Goal: Task Accomplishment & Management: Manage account settings

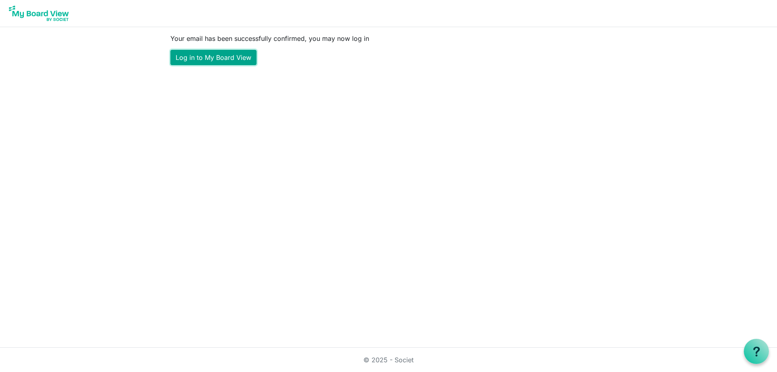
click at [224, 52] on link "Log in to My Board View" at bounding box center [213, 57] width 86 height 15
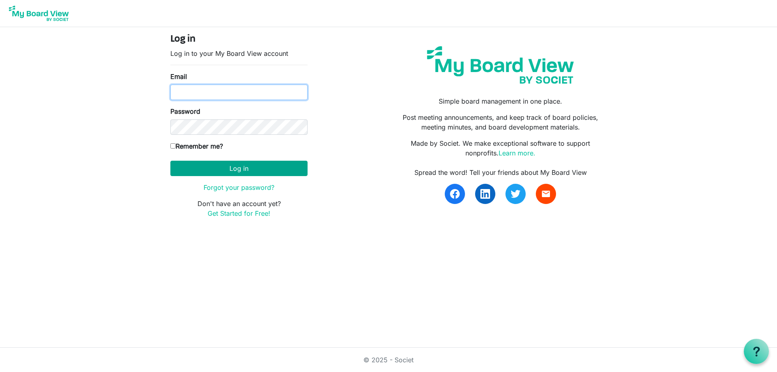
type input "sarah.pilgrim@victoriawalks.org.au"
click at [219, 163] on button "Log in" at bounding box center [238, 168] width 137 height 15
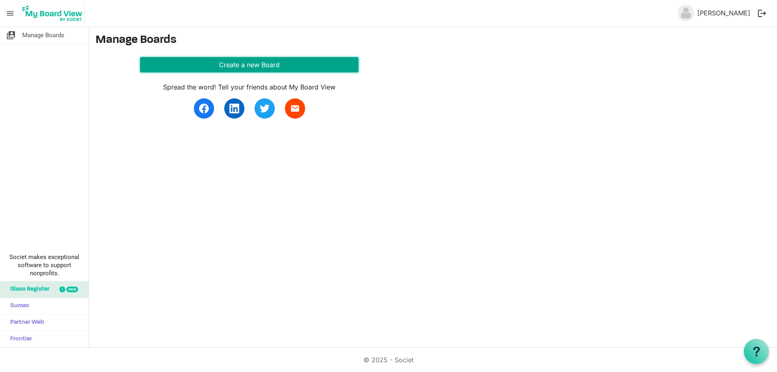
click at [228, 64] on button "Create a new Board" at bounding box center [249, 64] width 218 height 15
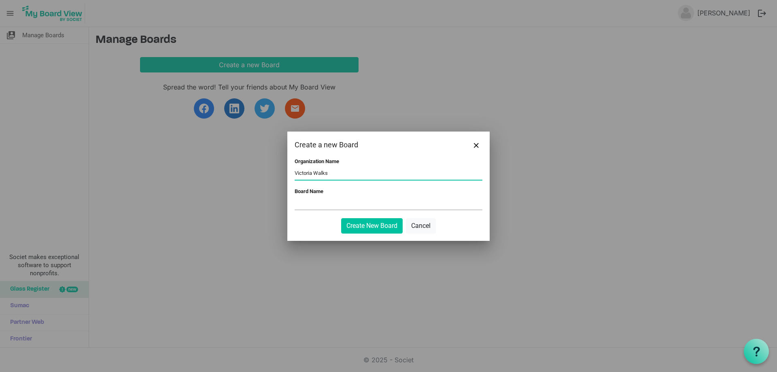
type input "Victoria Walks"
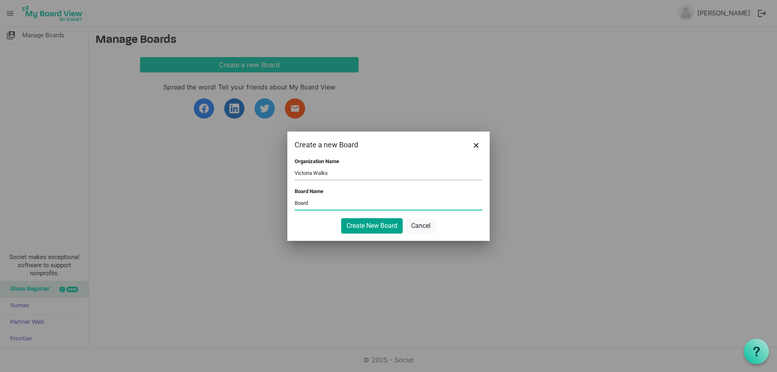
type input "Board"
click at [360, 223] on button "Create New Board" at bounding box center [371, 225] width 61 height 15
click at [369, 225] on button "Create New Board" at bounding box center [371, 225] width 61 height 15
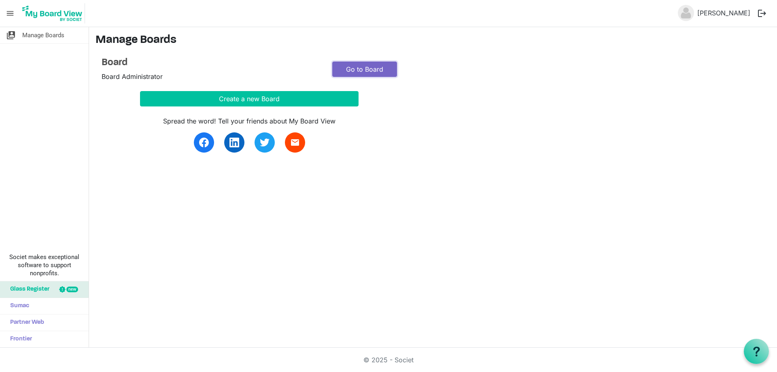
click at [350, 74] on link "Go to Board" at bounding box center [364, 68] width 65 height 15
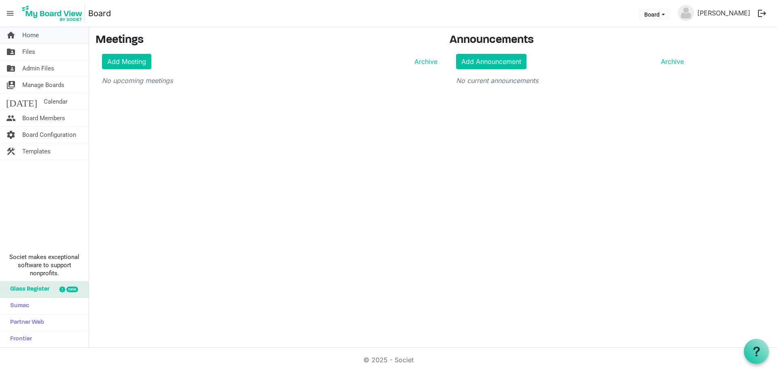
click at [35, 35] on span "Home" at bounding box center [30, 35] width 17 height 16
click at [35, 37] on span "Home" at bounding box center [30, 35] width 17 height 16
click at [147, 58] on link "Add Meeting" at bounding box center [126, 61] width 49 height 15
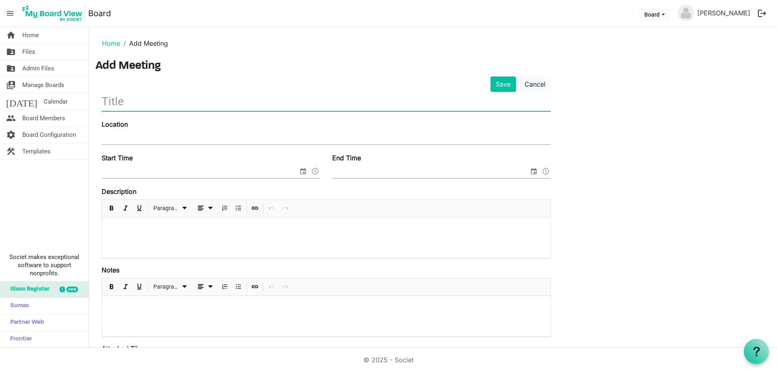
click at [134, 104] on input "text" at bounding box center [326, 101] width 449 height 19
type input "Board Meeting"
click at [111, 140] on input "Location" at bounding box center [326, 138] width 449 height 12
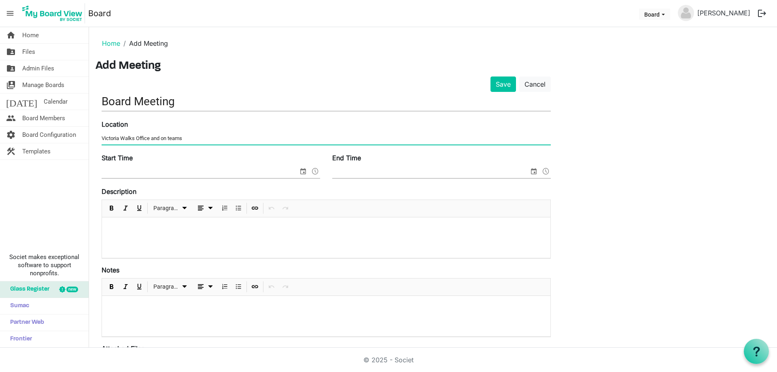
type input "Victoria Walks Office and on teams"
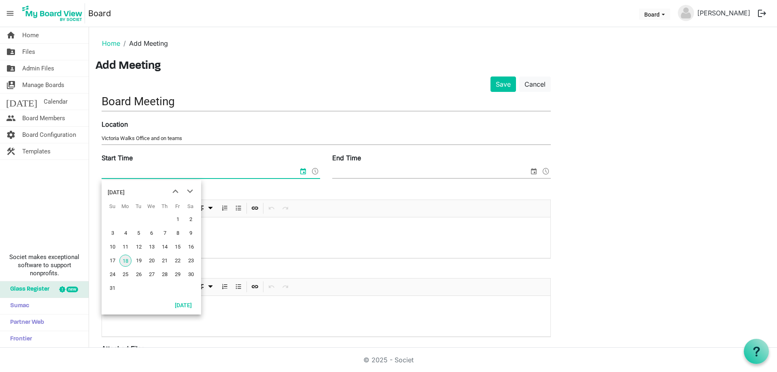
click at [133, 173] on input "Start Time" at bounding box center [200, 172] width 197 height 12
click at [197, 192] on div "August 2025" at bounding box center [152, 190] width 100 height 20
click at [189, 194] on span "next month" at bounding box center [190, 191] width 14 height 15
click at [129, 247] on span "13" at bounding box center [125, 247] width 12 height 12
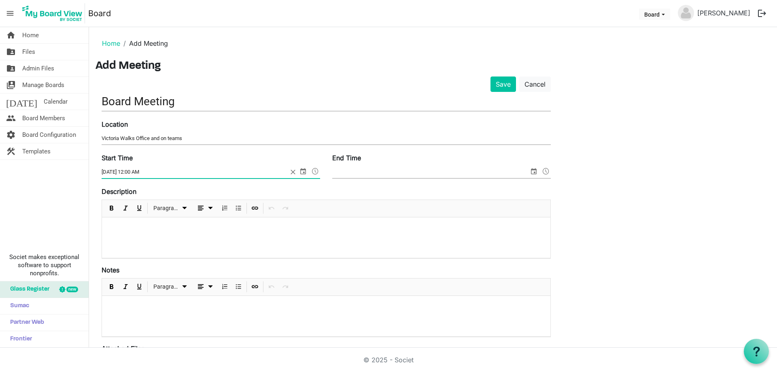
click at [313, 170] on span at bounding box center [315, 171] width 10 height 11
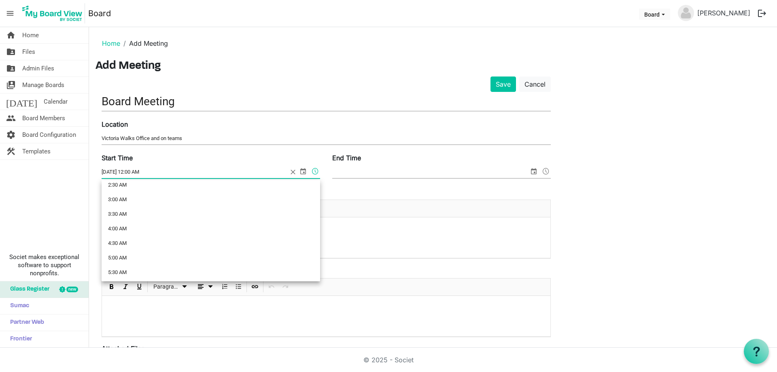
scroll to position [81, 0]
click at [235, 238] on li "4:30 AM" at bounding box center [211, 240] width 218 height 15
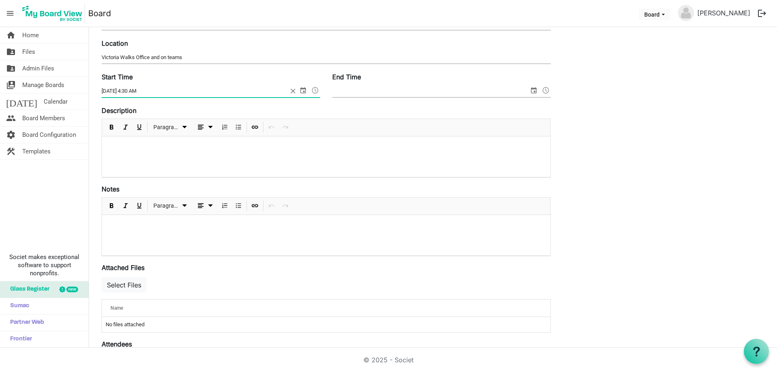
click at [317, 92] on span at bounding box center [315, 90] width 10 height 11
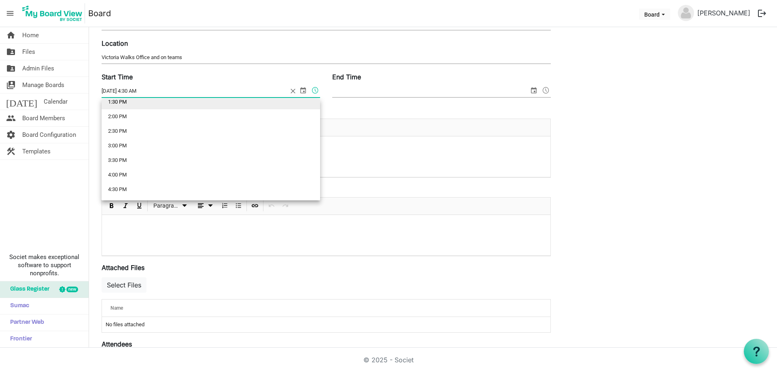
scroll to position [415, 0]
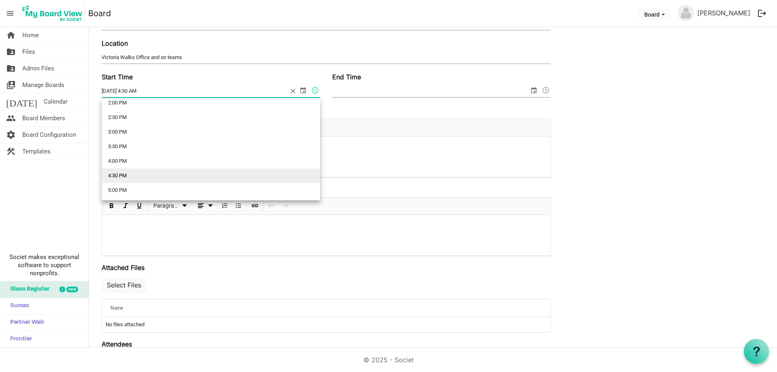
click at [273, 169] on li "4:30 PM" at bounding box center [211, 175] width 218 height 15
type input "10/13/2025 4:30 PM"
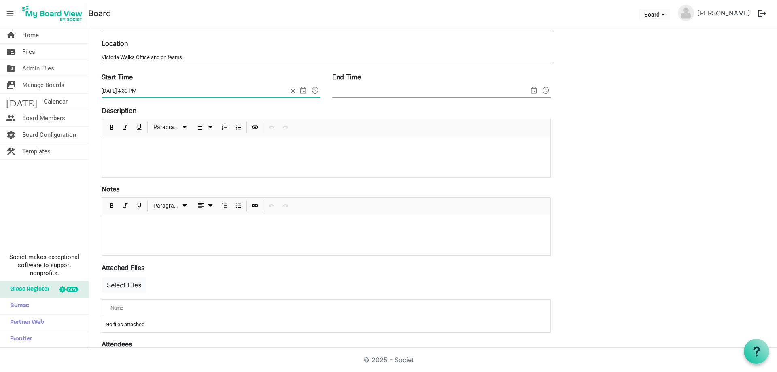
click at [359, 91] on input "End Time" at bounding box center [430, 91] width 197 height 12
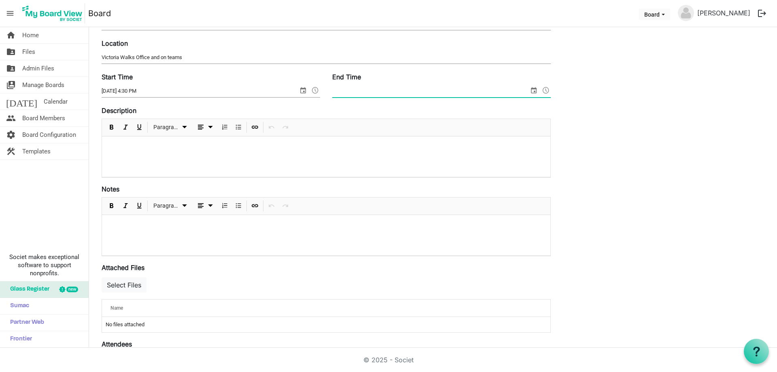
click at [535, 91] on span "select" at bounding box center [534, 90] width 10 height 11
click at [547, 89] on span at bounding box center [546, 90] width 10 height 11
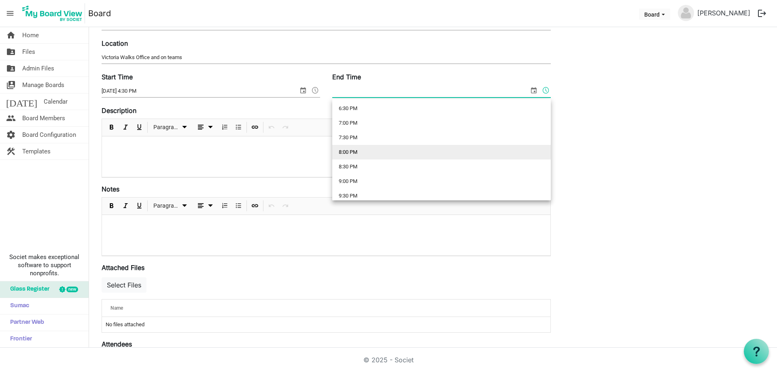
scroll to position [526, 0]
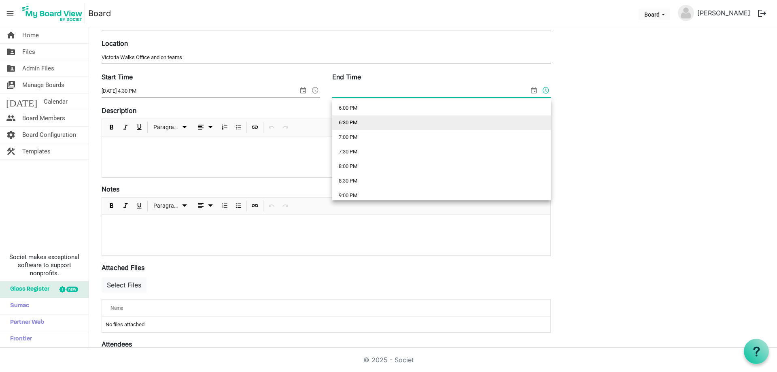
click at [395, 122] on li "6:30 PM" at bounding box center [441, 122] width 218 height 15
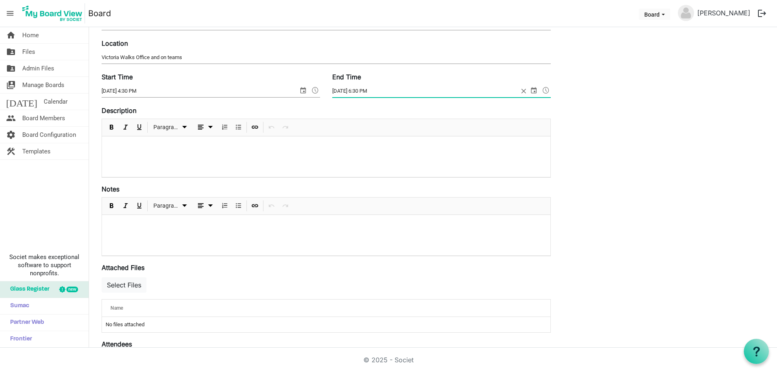
click at [531, 89] on span "select" at bounding box center [534, 90] width 10 height 11
click at [422, 110] on span "next month" at bounding box center [421, 110] width 14 height 15
click at [356, 165] on span "13" at bounding box center [356, 166] width 12 height 12
type input "10/13/2025 6:30 PM"
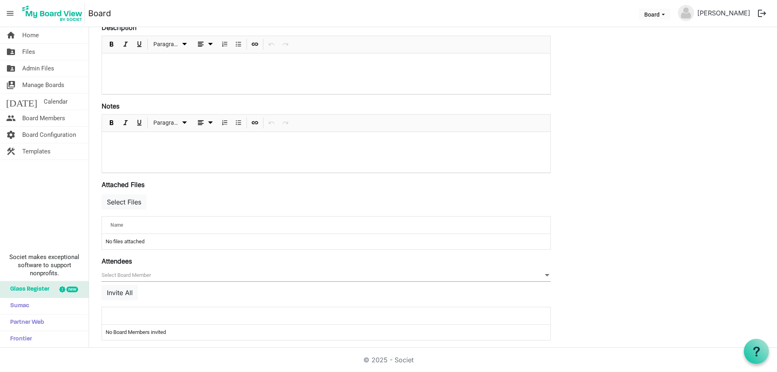
scroll to position [170, 0]
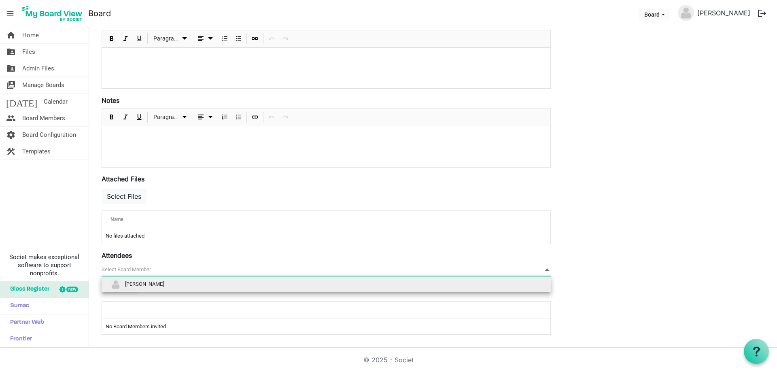
click at [233, 269] on span "null" at bounding box center [326, 269] width 449 height 13
click at [230, 285] on li "[PERSON_NAME]" at bounding box center [326, 284] width 449 height 15
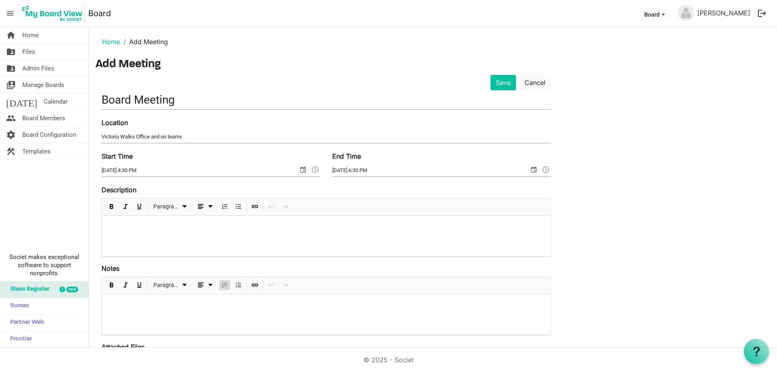
scroll to position [0, 0]
click at [41, 89] on span "Manage Boards" at bounding box center [43, 85] width 42 height 16
click at [507, 86] on button "Save" at bounding box center [502, 83] width 25 height 15
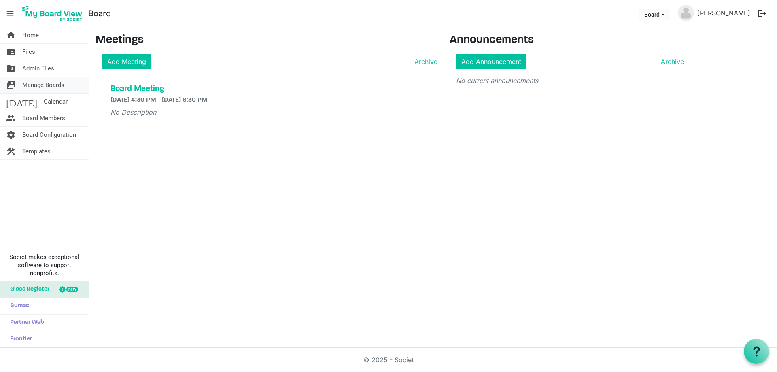
click at [58, 86] on span "Manage Boards" at bounding box center [43, 85] width 42 height 16
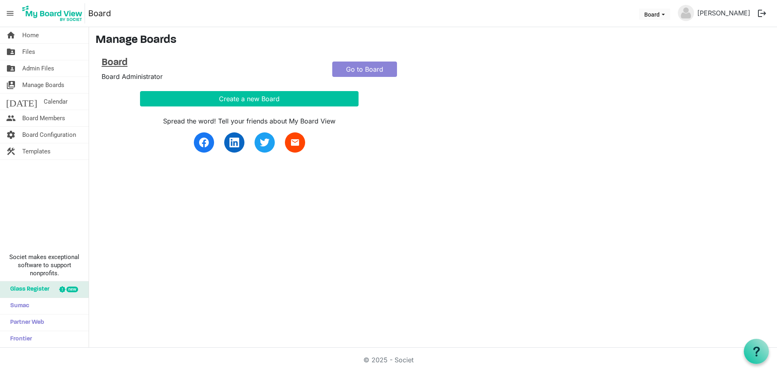
click at [122, 59] on h4 "Board" at bounding box center [211, 63] width 218 height 12
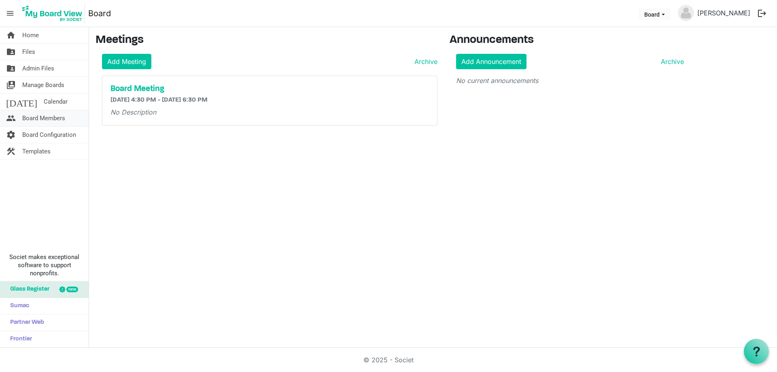
click at [48, 123] on span "Board Members" at bounding box center [43, 118] width 43 height 16
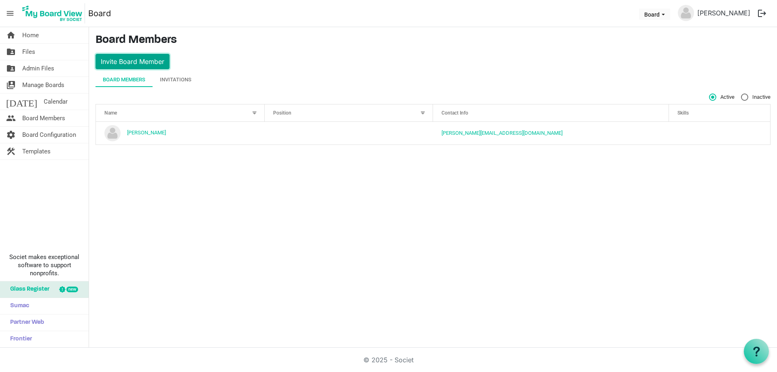
click at [141, 60] on button "Invite Board Member" at bounding box center [132, 61] width 74 height 15
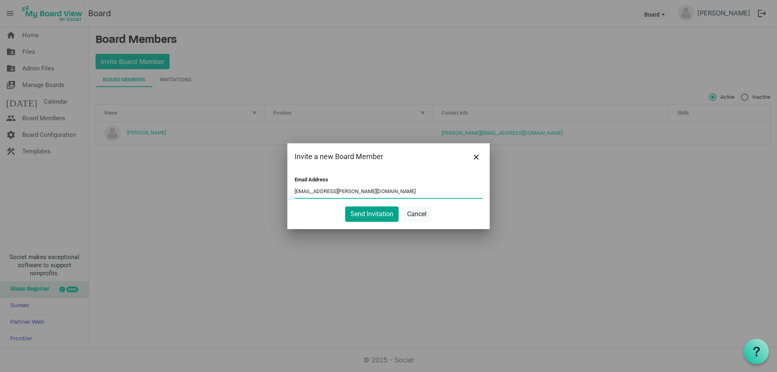
type input "[EMAIL_ADDRESS][PERSON_NAME][DOMAIN_NAME]"
click at [363, 216] on button "Send Invitation" at bounding box center [371, 213] width 53 height 15
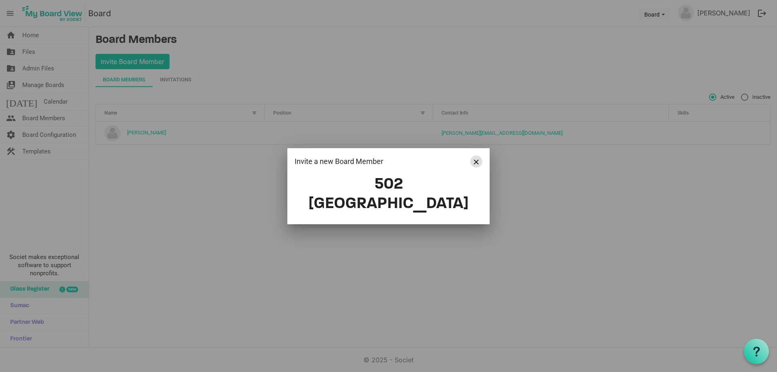
click at [474, 166] on button "Close" at bounding box center [476, 161] width 12 height 12
click at [476, 164] on span "Close" at bounding box center [476, 161] width 5 height 5
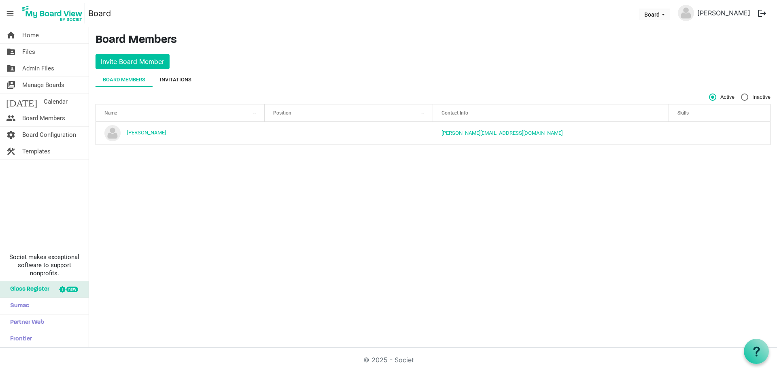
click at [178, 78] on div "Invitations" at bounding box center [176, 80] width 32 height 8
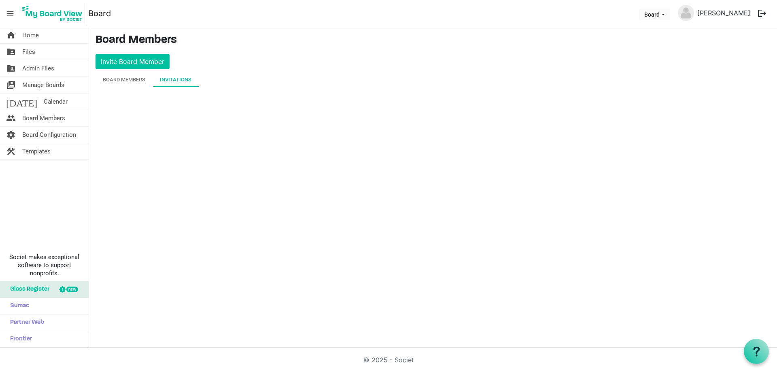
click at [178, 78] on div "Invitations" at bounding box center [176, 80] width 32 height 8
click at [155, 59] on button "Invite Board Member" at bounding box center [132, 61] width 74 height 15
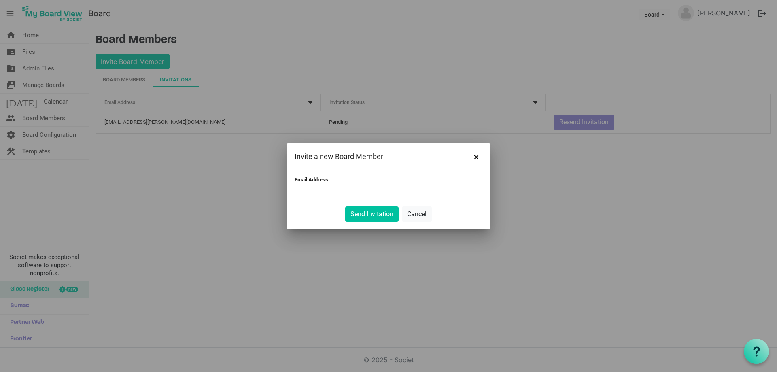
click at [44, 81] on div at bounding box center [388, 186] width 777 height 372
click at [47, 116] on div at bounding box center [388, 186] width 777 height 372
click at [58, 134] on div at bounding box center [388, 186] width 777 height 372
click at [418, 210] on button "Cancel" at bounding box center [417, 213] width 30 height 15
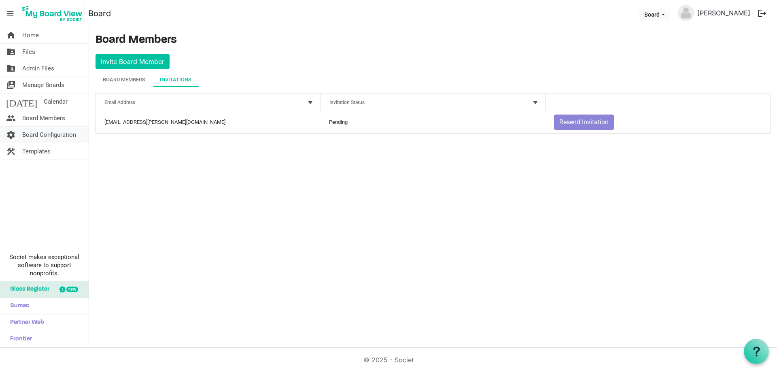
click at [59, 132] on span "Board Configuration" at bounding box center [49, 135] width 54 height 16
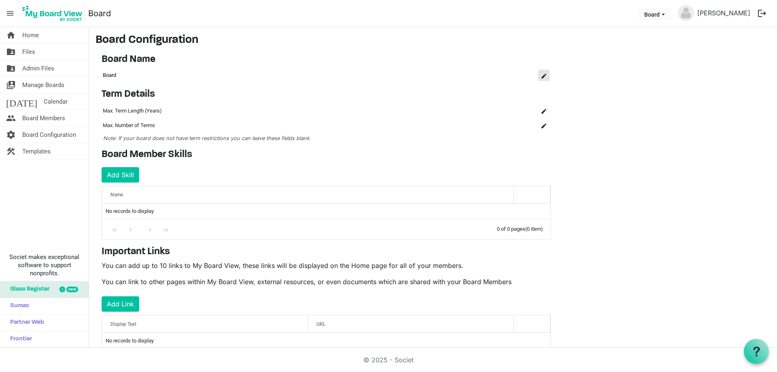
click at [545, 77] on span "is Command column column header" at bounding box center [543, 76] width 5 height 5
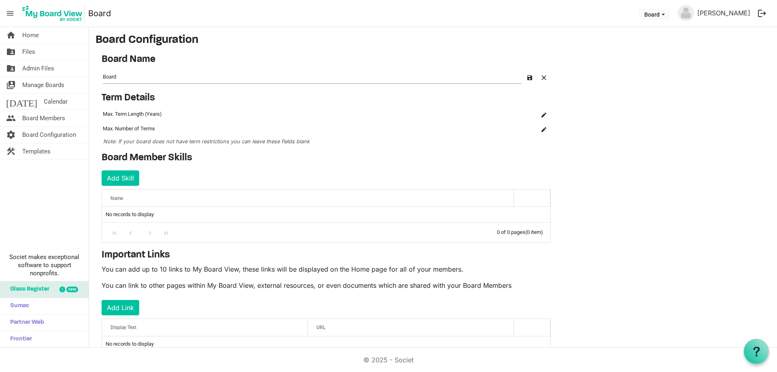
click at [102, 75] on td "Board" at bounding box center [312, 76] width 421 height 17
click at [103, 76] on input "Board" at bounding box center [312, 76] width 418 height 13
type input "Victoria Walks Board"
click at [318, 134] on td "Max. Number of Terms" at bounding box center [292, 128] width 380 height 15
click at [307, 163] on h4 "Board Member Skills" at bounding box center [326, 158] width 449 height 12
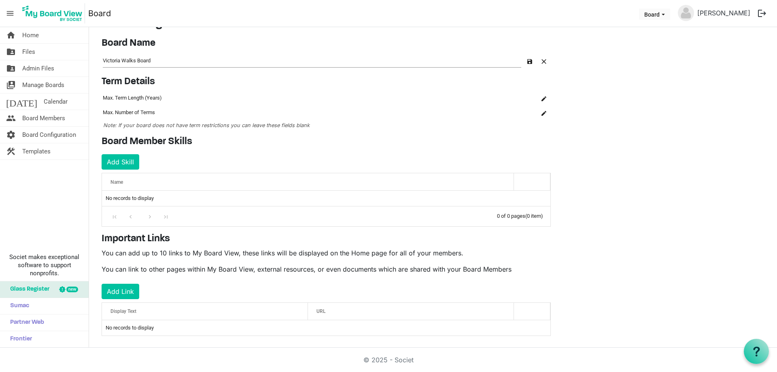
scroll to position [24, 0]
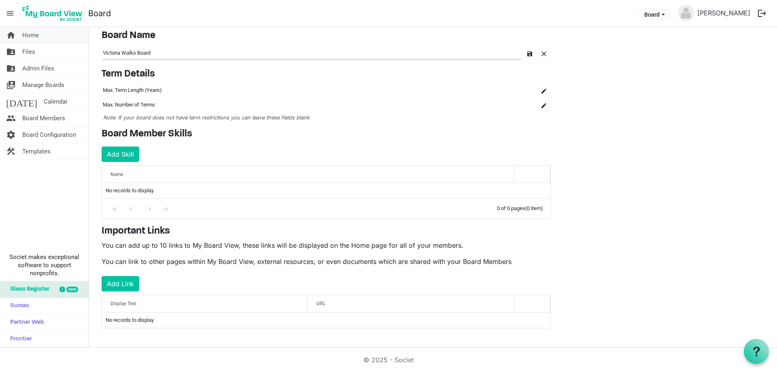
click at [33, 32] on span "Home" at bounding box center [30, 35] width 17 height 16
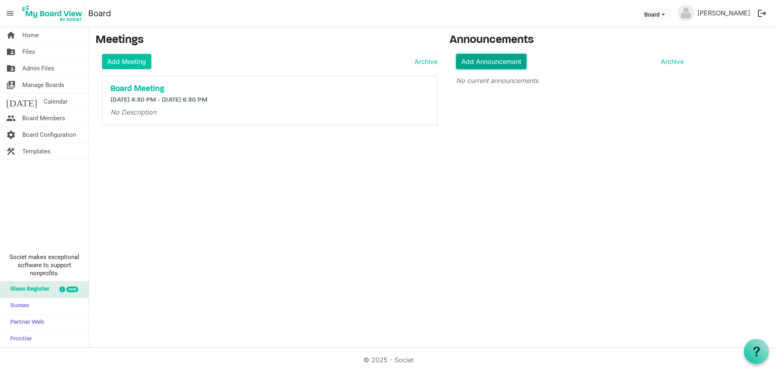
click at [477, 66] on link "Add Announcement" at bounding box center [491, 61] width 70 height 15
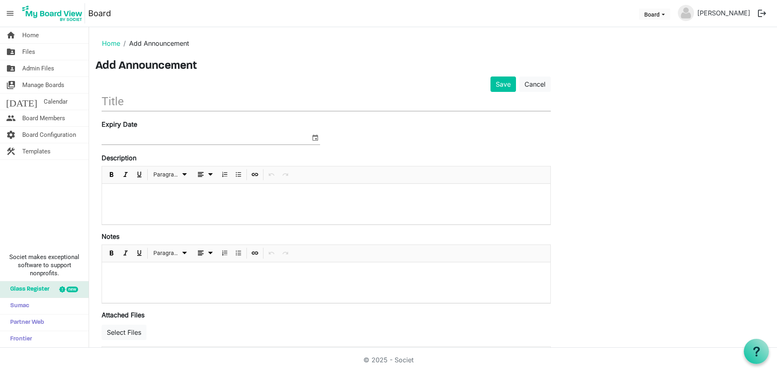
click at [216, 100] on input "text" at bounding box center [326, 101] width 449 height 19
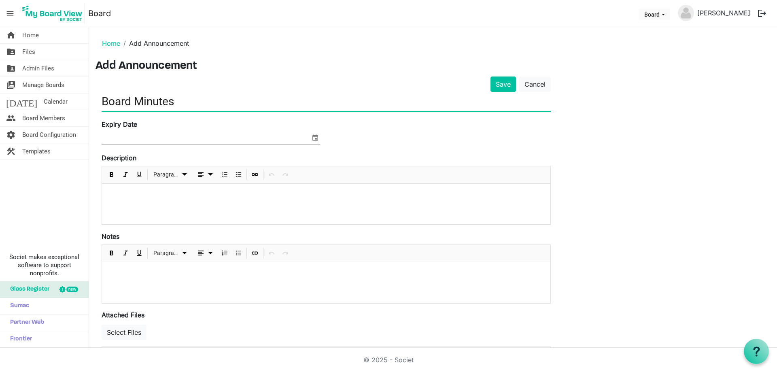
type input "Board Minutes"
